Goal: Navigation & Orientation: Go to known website

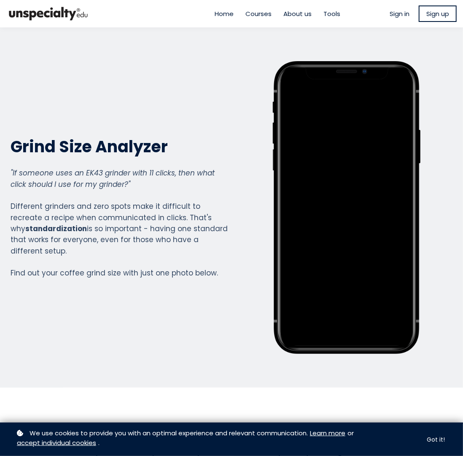
click at [61, 11] on img at bounding box center [48, 13] width 84 height 21
